Goal: Transaction & Acquisition: Book appointment/travel/reservation

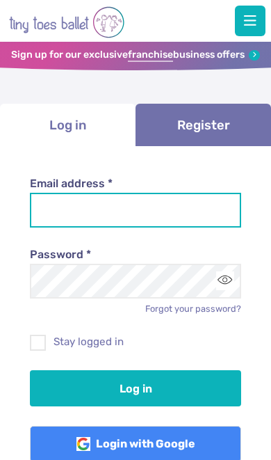
type input "**********"
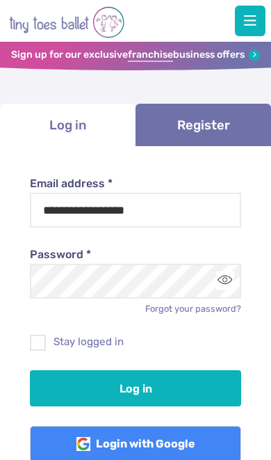
click at [136, 385] on button "Log in" at bounding box center [135, 388] width 211 height 36
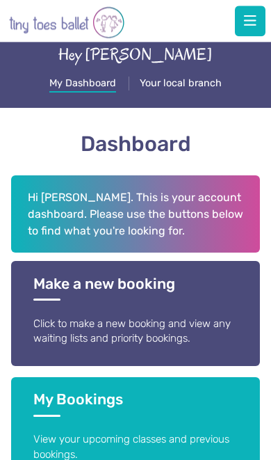
scroll to position [40, 0]
click at [195, 304] on link "Make a new booking Click to make a new booking and view any waiting lists and p…" at bounding box center [136, 313] width 250 height 105
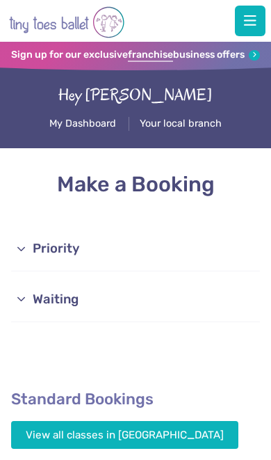
click at [202, 257] on link "Priority" at bounding box center [136, 249] width 250 height 44
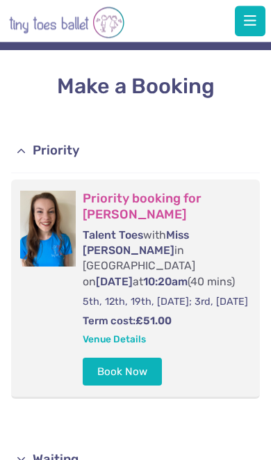
scroll to position [124, 0]
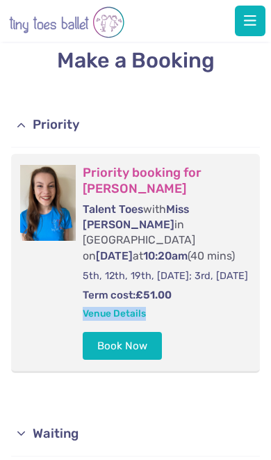
click at [205, 345] on form "Priority booking for Maya Lima-Summerill Talent Toes with Miss Lucy in Westclif…" at bounding box center [169, 262] width 172 height 195
click at [144, 343] on button "Book Now" at bounding box center [122, 346] width 79 height 28
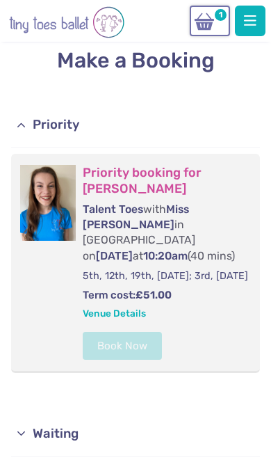
click at [210, 26] on img at bounding box center [204, 21] width 26 height 19
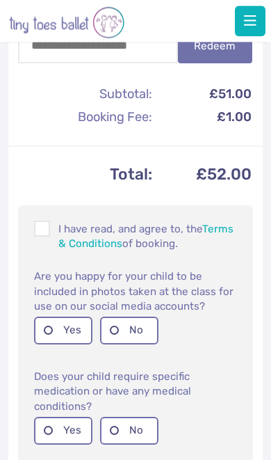
scroll to position [476, 0]
click at [35, 236] on div at bounding box center [42, 228] width 16 height 16
click at [122, 340] on label "No" at bounding box center [129, 330] width 58 height 28
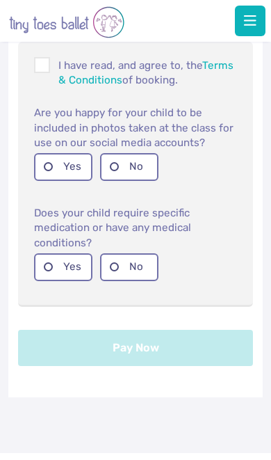
scroll to position [641, 0]
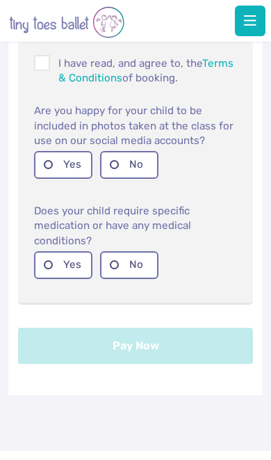
click at [122, 279] on label "No" at bounding box center [129, 265] width 58 height 28
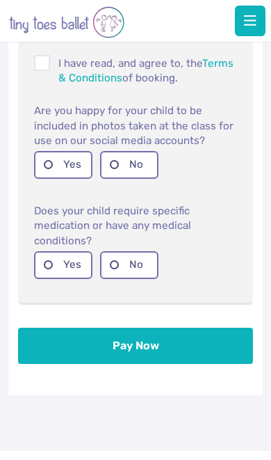
click at [149, 352] on button "Pay Now" at bounding box center [135, 345] width 234 height 36
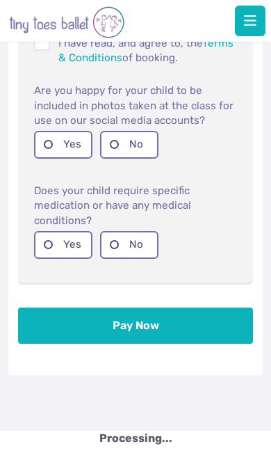
scroll to position [664, 0]
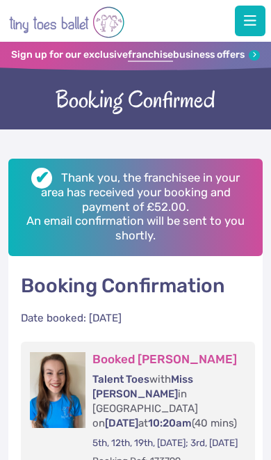
click at [251, 14] on span "button" at bounding box center [250, 21] width 13 height 14
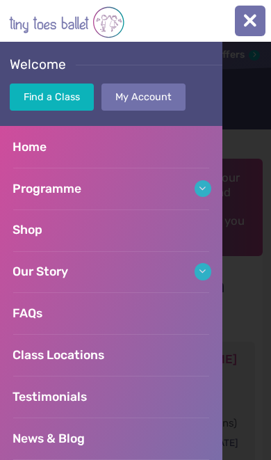
click at [178, 146] on link "Home" at bounding box center [111, 147] width 222 height 42
click at [172, 98] on link "My Account" at bounding box center [144, 96] width 84 height 27
click at [255, 201] on div at bounding box center [135, 251] width 271 height 418
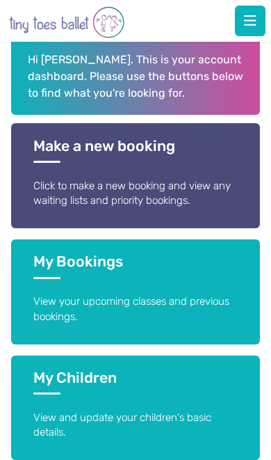
scroll to position [180, 0]
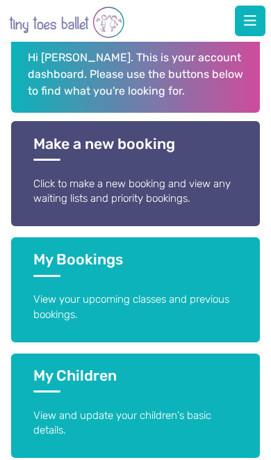
click at [191, 307] on p "View your upcoming classes and previous bookings." at bounding box center [135, 307] width 205 height 30
click at [189, 292] on p "View your upcoming classes and previous bookings." at bounding box center [135, 307] width 205 height 30
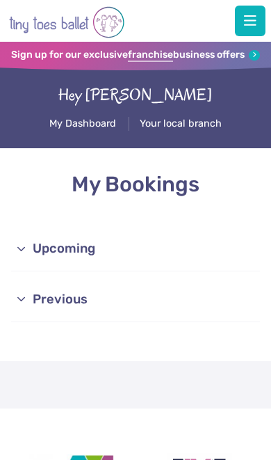
click at [199, 251] on link "Upcoming" at bounding box center [136, 249] width 250 height 44
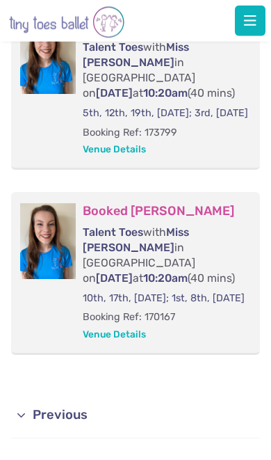
scroll to position [271, 0]
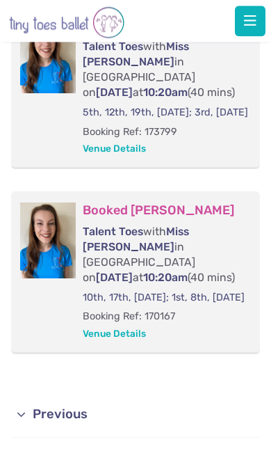
click at [188, 305] on p "10th, 17th, [DATE]; 1st, 8th, [DATE]" at bounding box center [169, 298] width 172 height 14
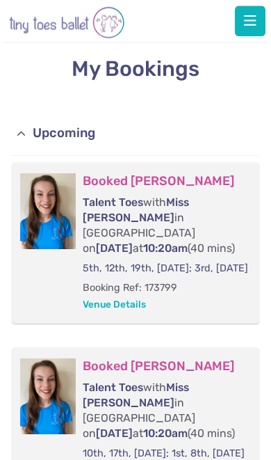
scroll to position [0, 0]
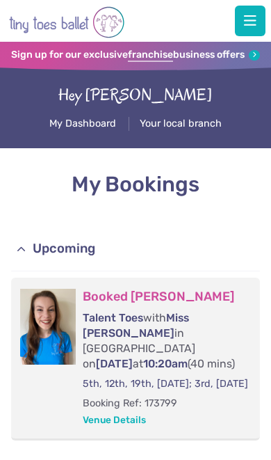
click at [73, 245] on link "Upcoming" at bounding box center [136, 249] width 250 height 44
